Goal: Information Seeking & Learning: Learn about a topic

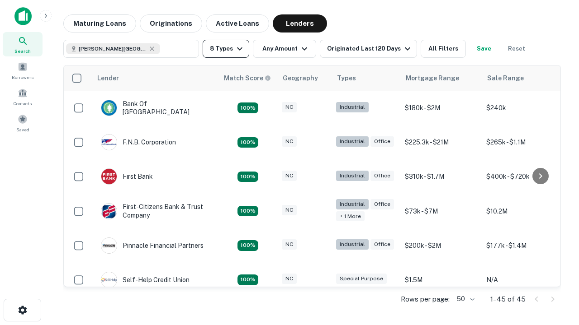
click at [226, 49] on button "8 Types" at bounding box center [225, 49] width 47 height 18
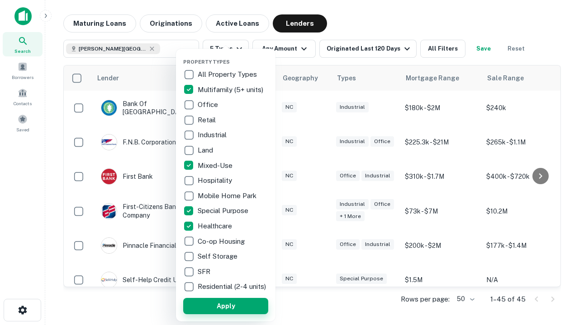
click at [226, 306] on button "Apply" at bounding box center [225, 306] width 85 height 16
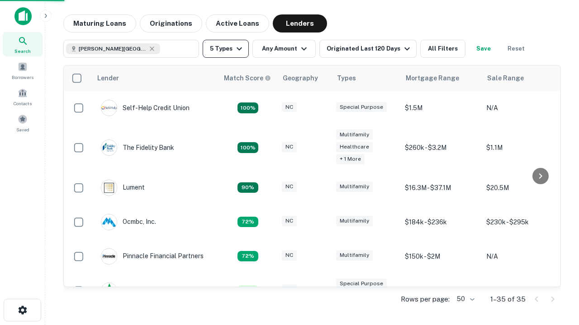
click at [226, 49] on button "5 Types" at bounding box center [225, 49] width 46 height 18
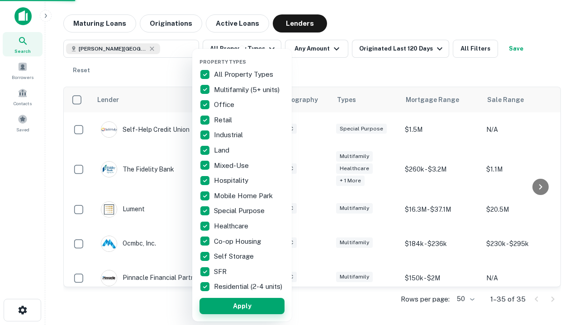
click at [242, 306] on button "Apply" at bounding box center [241, 306] width 85 height 16
